Goal: Task Accomplishment & Management: Manage account settings

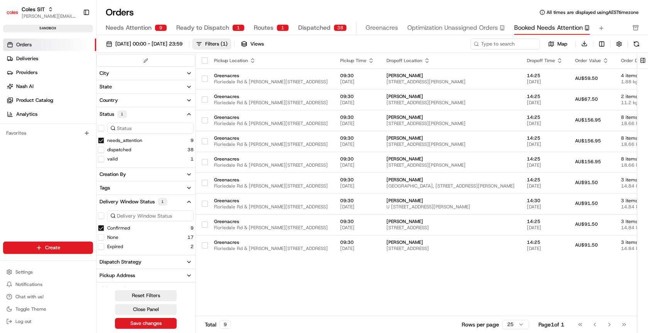
scroll to position [1, 0]
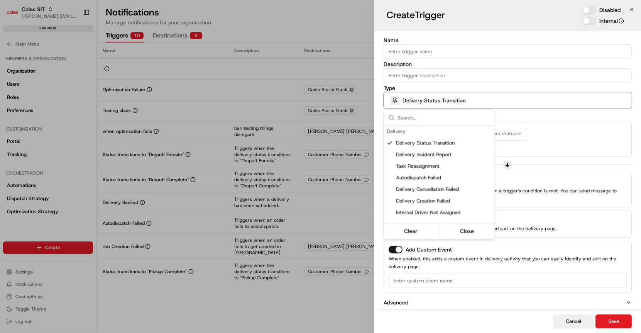
scroll to position [307, 0]
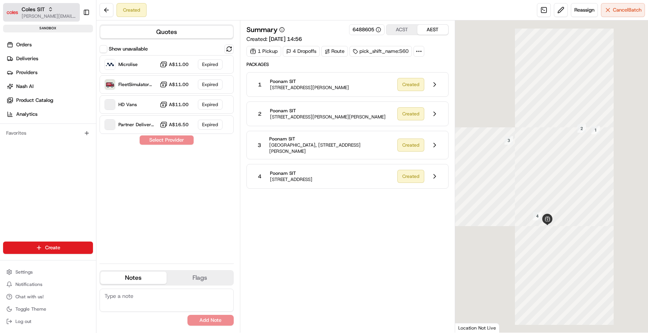
click at [23, 15] on span "[PERSON_NAME][EMAIL_ADDRESS][DOMAIN_NAME]" at bounding box center [49, 16] width 55 height 6
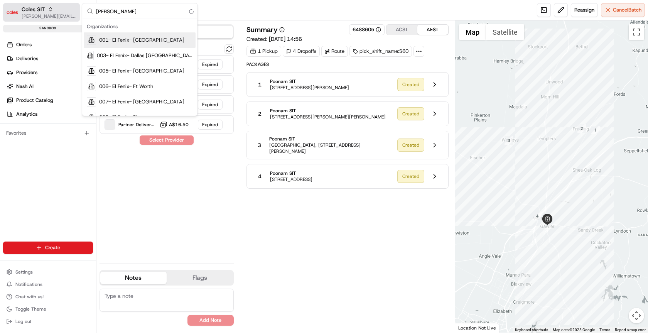
type input "coles svt"
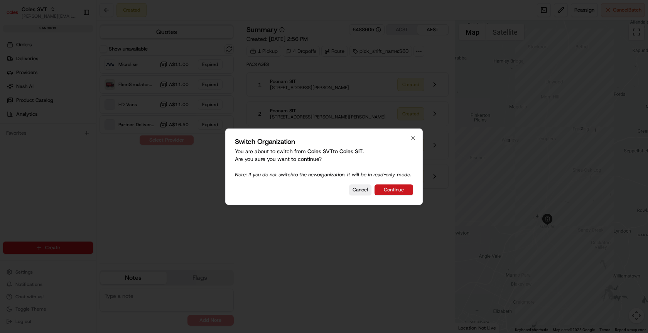
click at [397, 195] on button "Continue" at bounding box center [394, 189] width 39 height 11
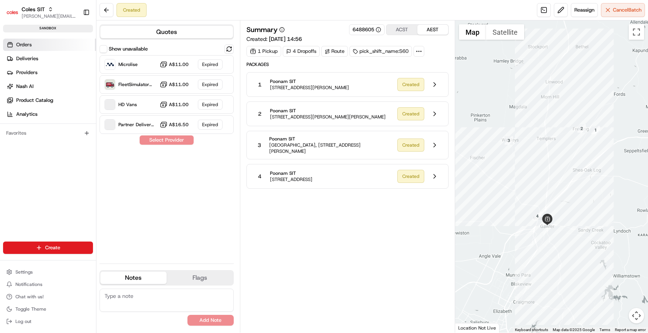
click at [35, 44] on link "Orders" at bounding box center [49, 45] width 93 height 12
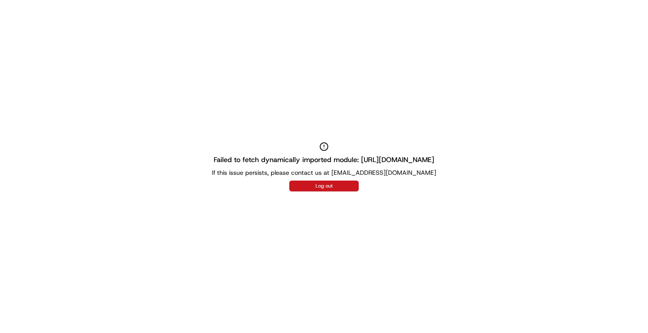
click at [319, 184] on button "Log out" at bounding box center [323, 186] width 69 height 11
